Goal: Navigation & Orientation: Find specific page/section

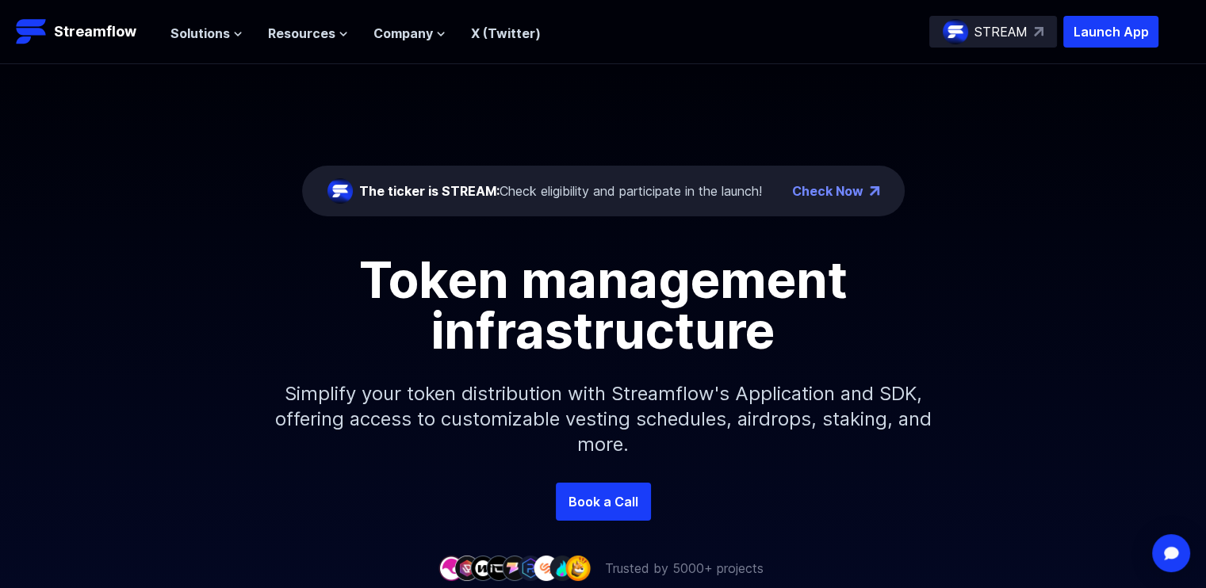
click at [850, 191] on link "Check Now" at bounding box center [827, 191] width 71 height 19
click at [206, 29] on span "Solutions" at bounding box center [199, 33] width 59 height 19
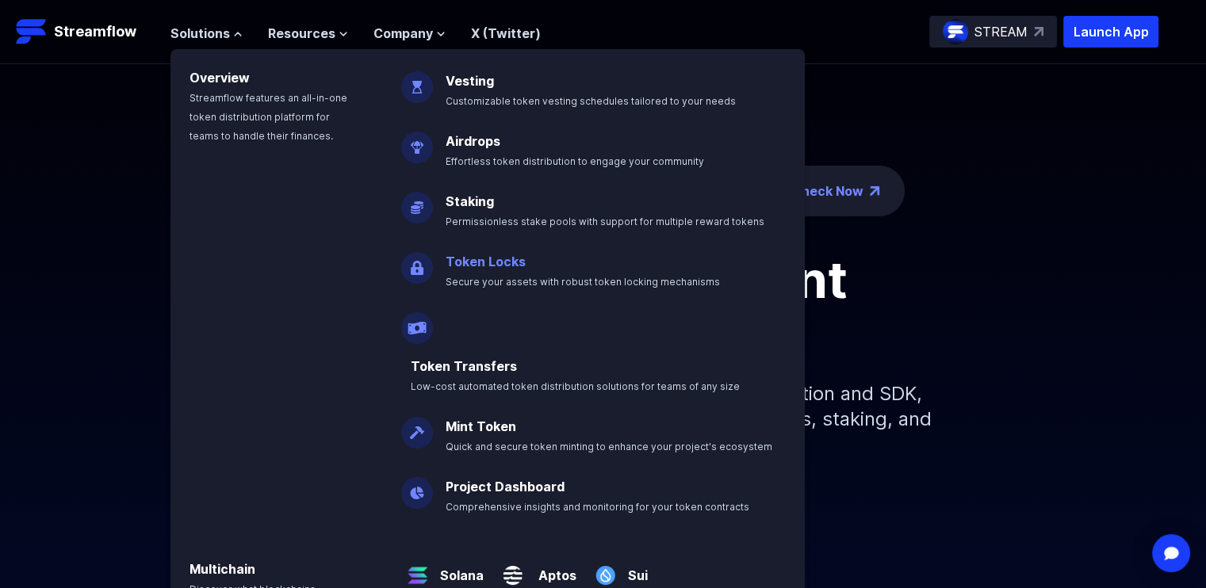
click at [471, 266] on link "Token Locks" at bounding box center [486, 262] width 80 height 16
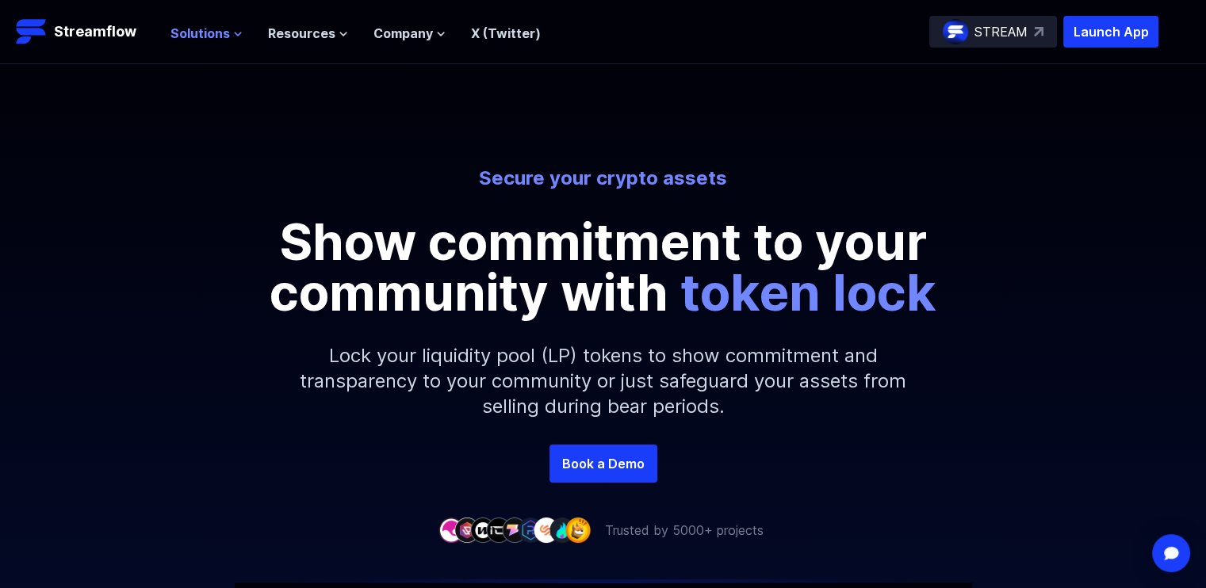
click at [221, 36] on span "Solutions" at bounding box center [199, 33] width 59 height 19
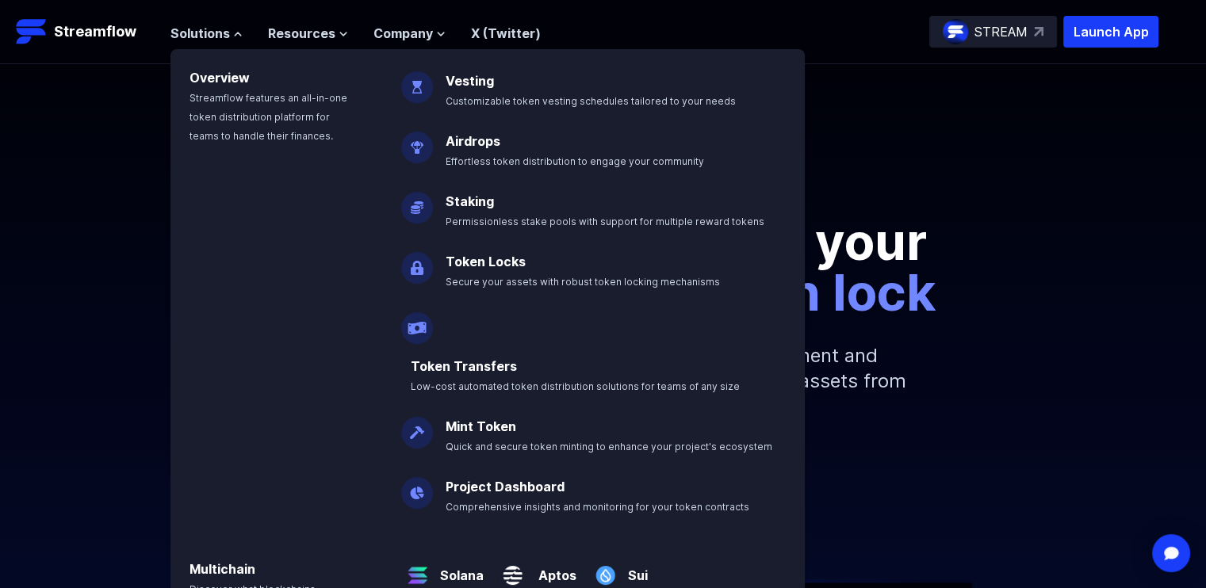
scroll to position [6, 0]
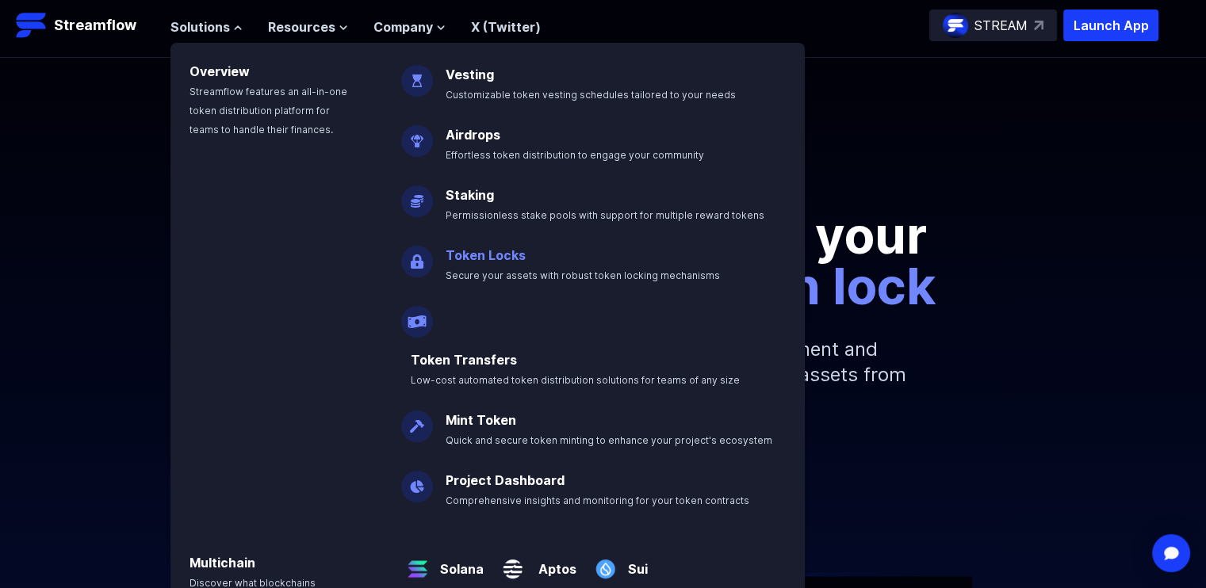
click at [488, 253] on link "Token Locks" at bounding box center [486, 255] width 80 height 16
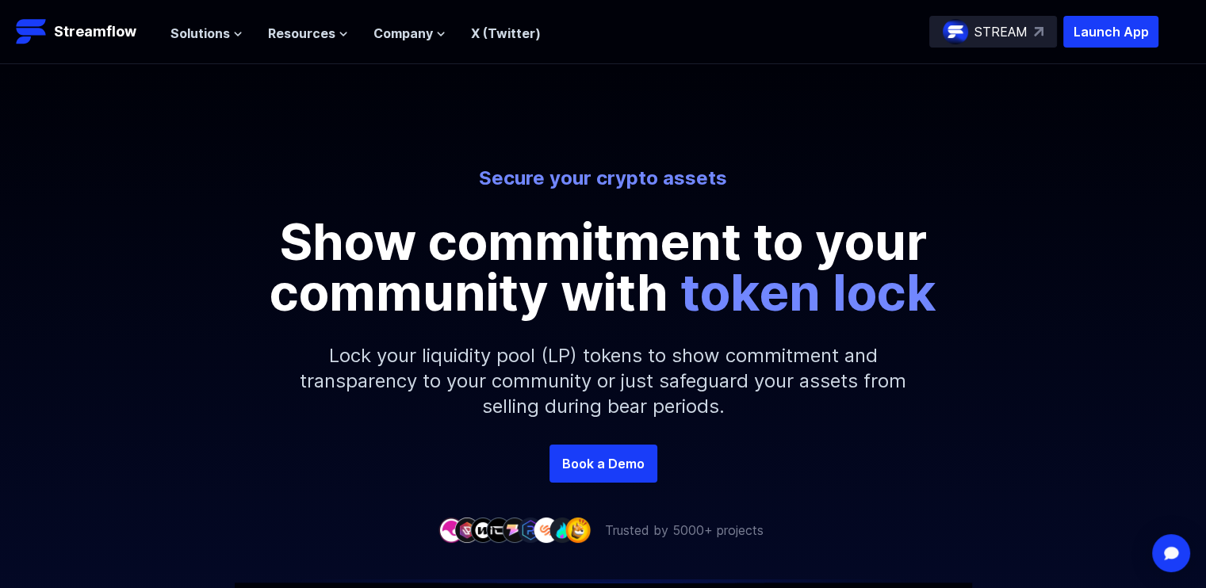
click at [215, 21] on nav "Solutions Overview Streamflow features an all-in-one token distribution platfor…" at bounding box center [355, 31] width 370 height 21
click at [215, 36] on span "Solutions" at bounding box center [199, 33] width 59 height 19
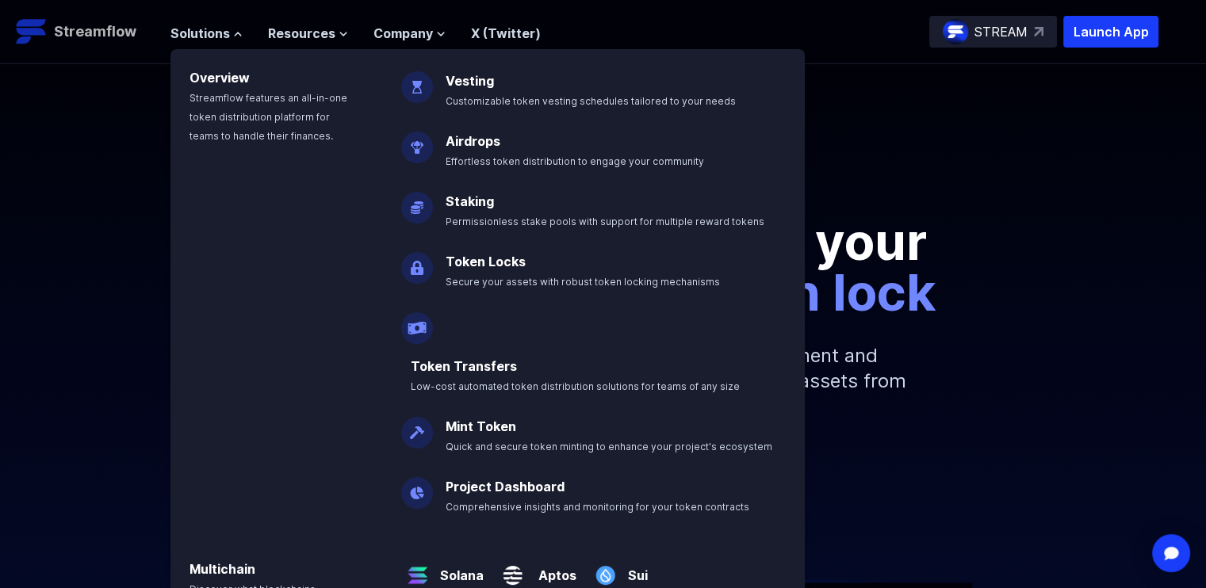
click at [99, 26] on p "Streamflow" at bounding box center [95, 32] width 82 height 22
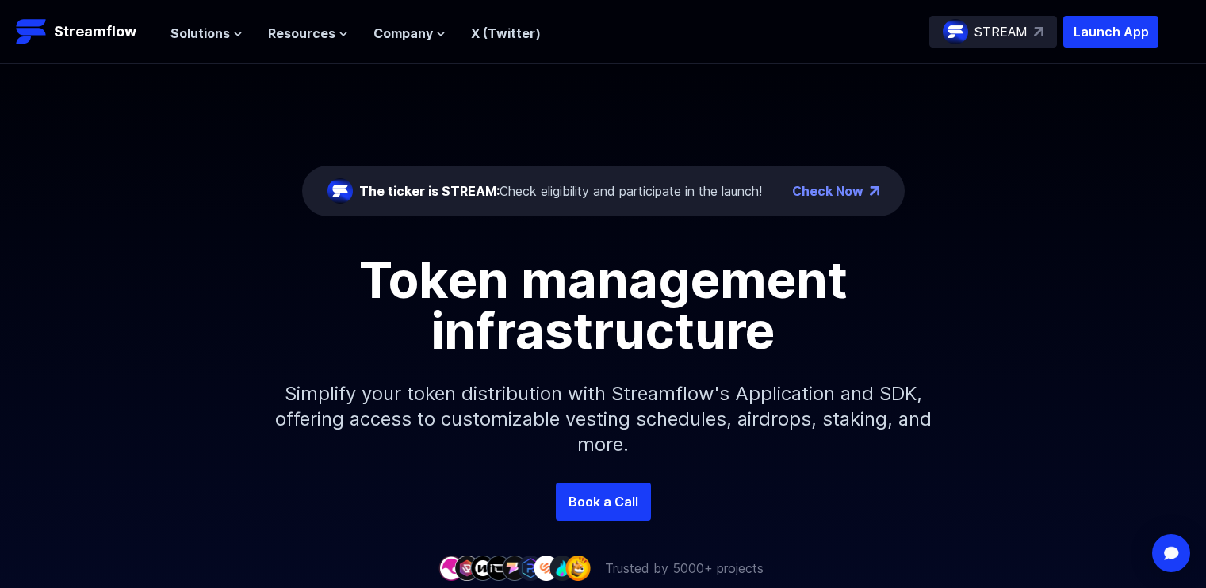
scroll to position [82, 0]
